Goal: Information Seeking & Learning: Learn about a topic

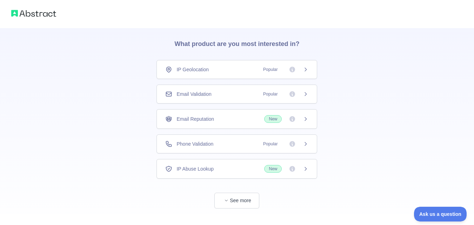
scroll to position [33, 0]
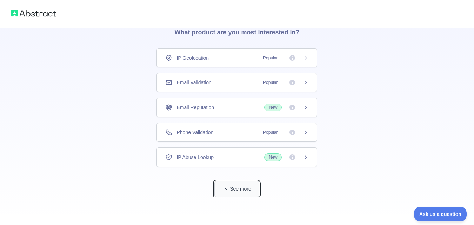
click at [229, 188] on span "button" at bounding box center [226, 188] width 7 height 7
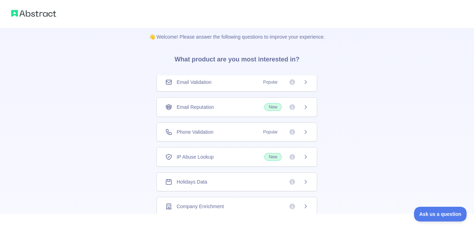
scroll to position [0, 0]
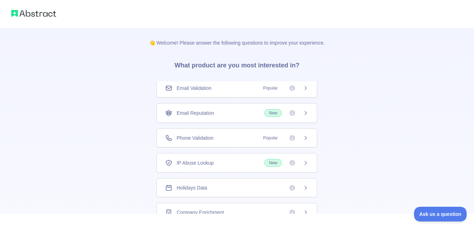
click at [305, 89] on icon at bounding box center [306, 87] width 2 height 3
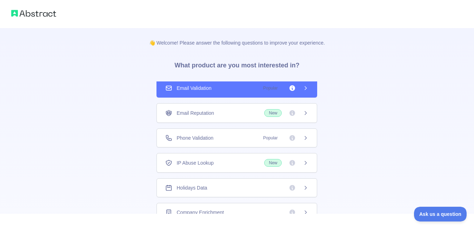
click at [234, 111] on div "Email Reputation New" at bounding box center [236, 113] width 143 height 8
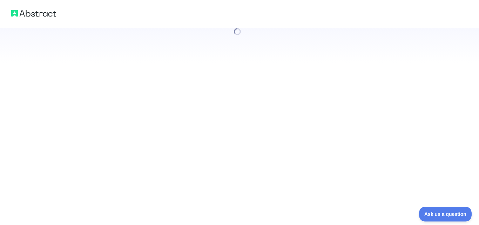
click at [244, 84] on div at bounding box center [239, 112] width 479 height 225
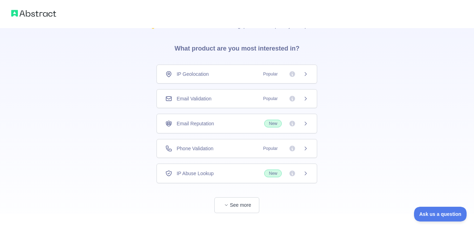
scroll to position [33, 0]
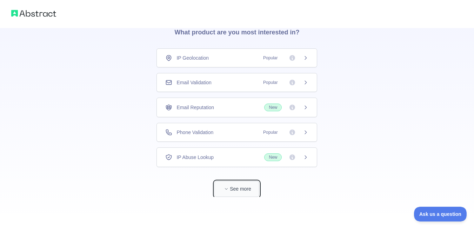
click at [231, 192] on button "See more" at bounding box center [236, 189] width 45 height 16
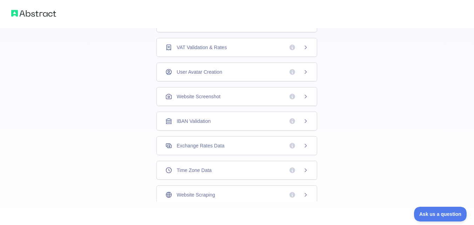
scroll to position [221, 0]
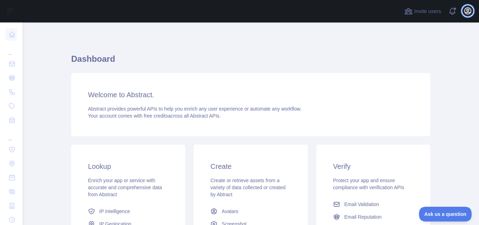
click at [466, 11] on icon "button" at bounding box center [468, 11] width 8 height 8
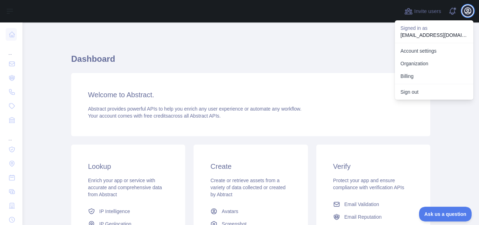
click at [466, 11] on icon "button" at bounding box center [468, 11] width 8 height 8
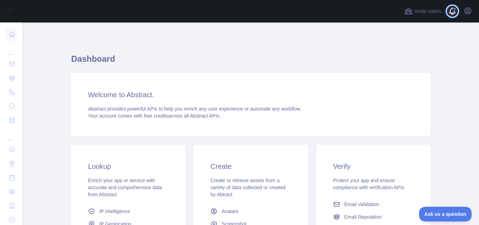
click at [454, 12] on span at bounding box center [456, 11] width 14 height 22
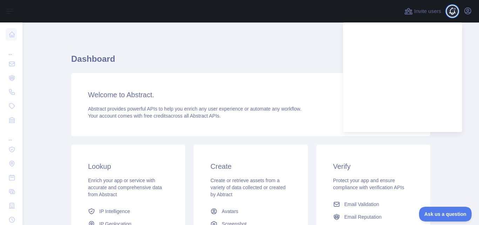
click at [456, 10] on span at bounding box center [455, 9] width 4 height 4
